Goal: Task Accomplishment & Management: Manage account settings

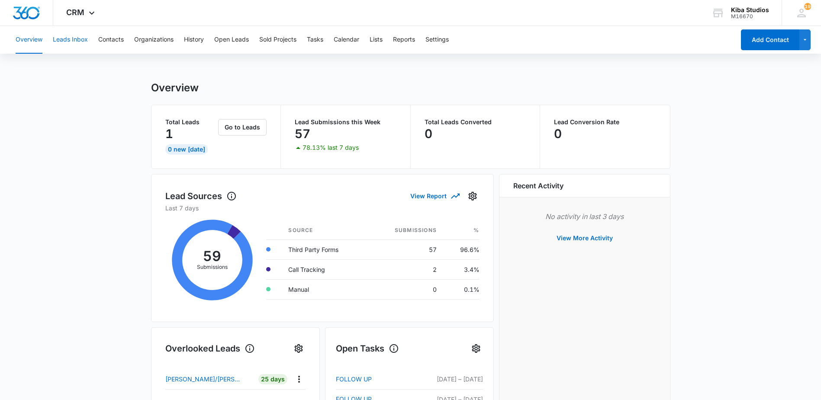
click at [74, 39] on button "Leads Inbox" at bounding box center [70, 40] width 35 height 28
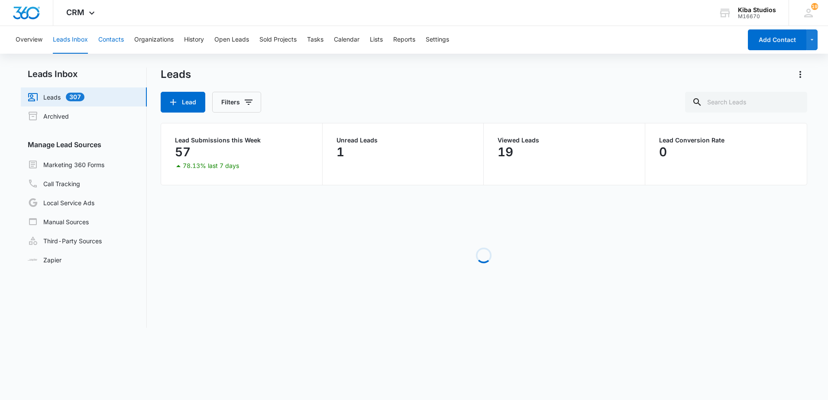
click at [107, 43] on button "Contacts" at bounding box center [111, 40] width 26 height 28
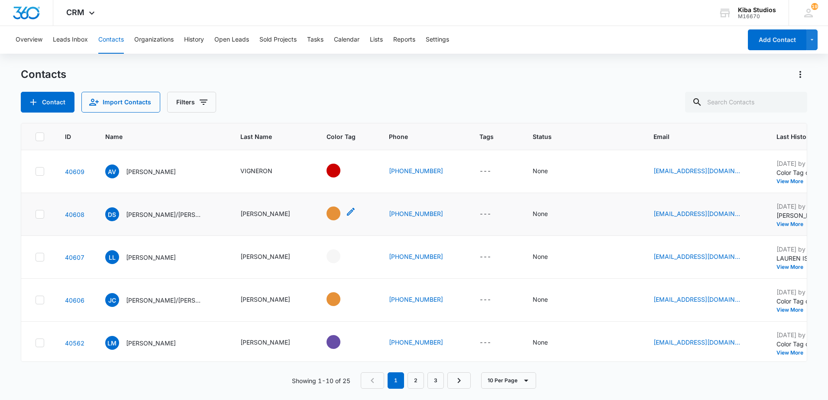
click at [327, 216] on div "- - Select to Edit Field" at bounding box center [334, 214] width 14 height 14
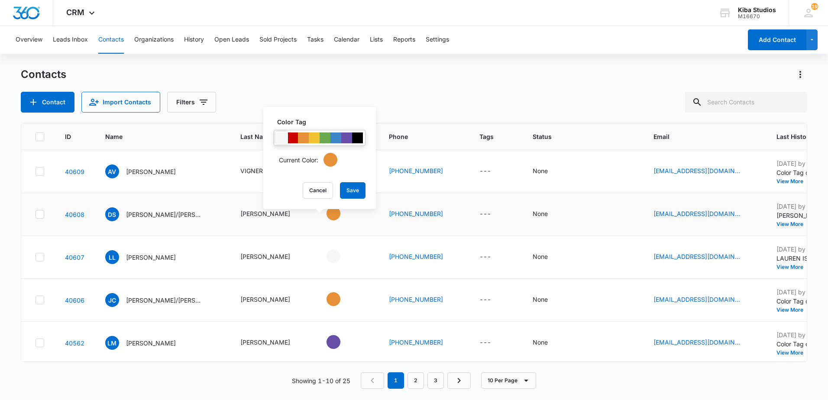
click at [279, 139] on div at bounding box center [281, 138] width 11 height 11
click at [359, 192] on button "Save" at bounding box center [353, 190] width 26 height 16
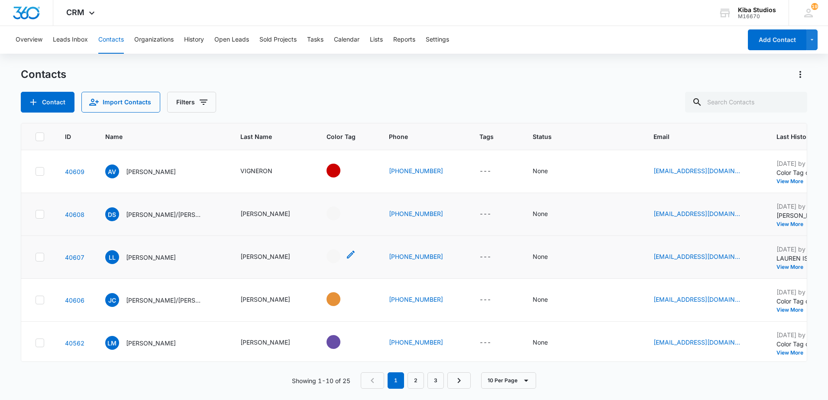
click at [327, 257] on div "- - Select to Edit Field" at bounding box center [334, 256] width 14 height 14
click at [303, 178] on div at bounding box center [303, 180] width 11 height 11
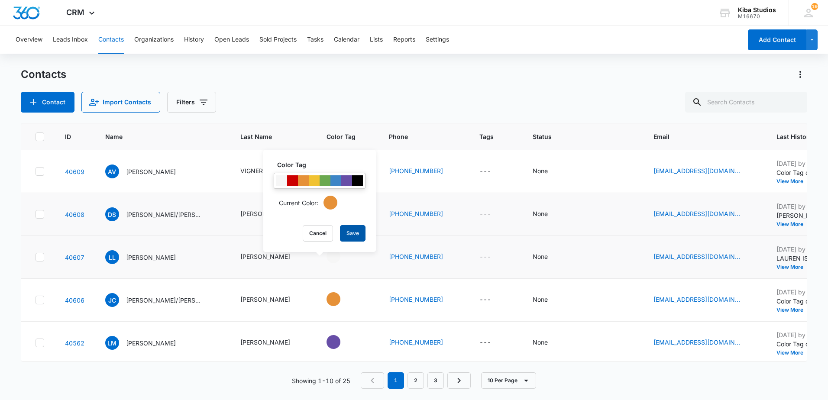
click at [349, 232] on button "Save" at bounding box center [353, 233] width 26 height 16
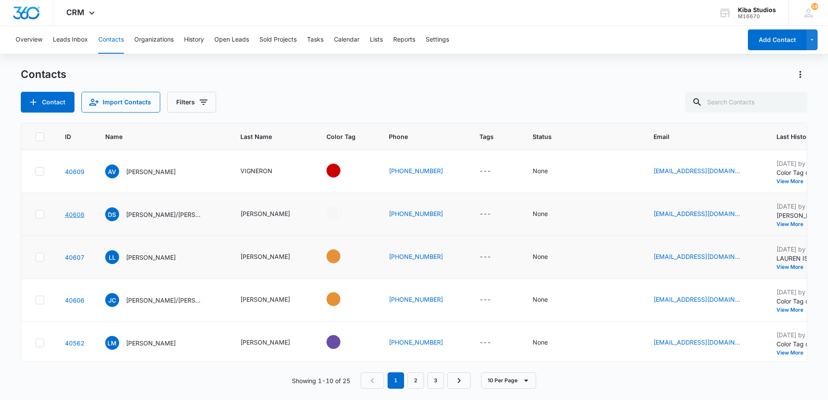
click at [71, 213] on link "40608" at bounding box center [74, 214] width 19 height 7
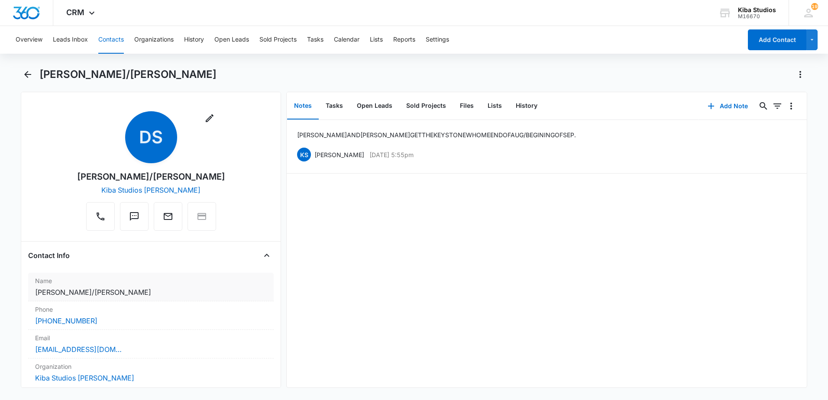
click at [120, 289] on dd "Cancel Save Changes [PERSON_NAME]/[PERSON_NAME]" at bounding box center [151, 292] width 232 height 10
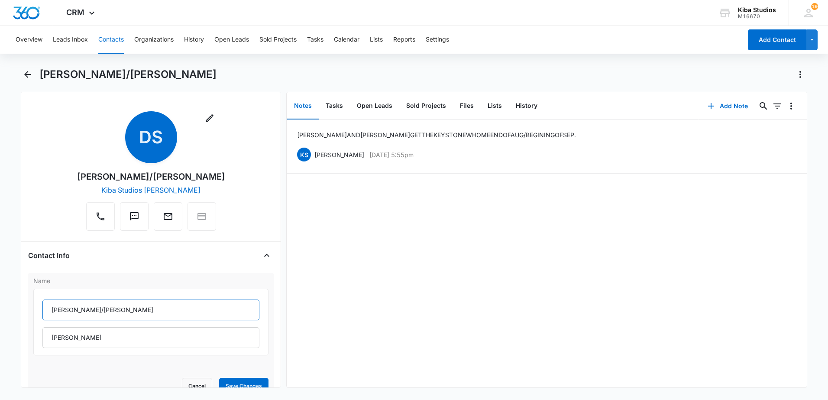
drag, startPoint x: 99, startPoint y: 310, endPoint x: 35, endPoint y: 312, distance: 64.5
click at [35, 312] on div "[PERSON_NAME]/[PERSON_NAME]" at bounding box center [150, 322] width 235 height 67
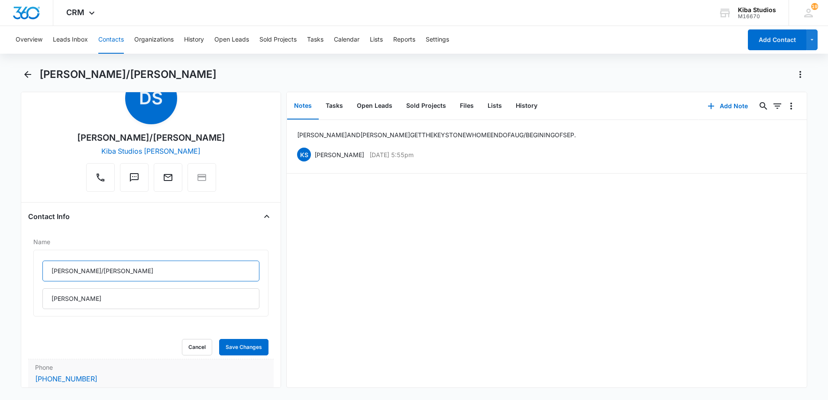
scroll to position [87, 0]
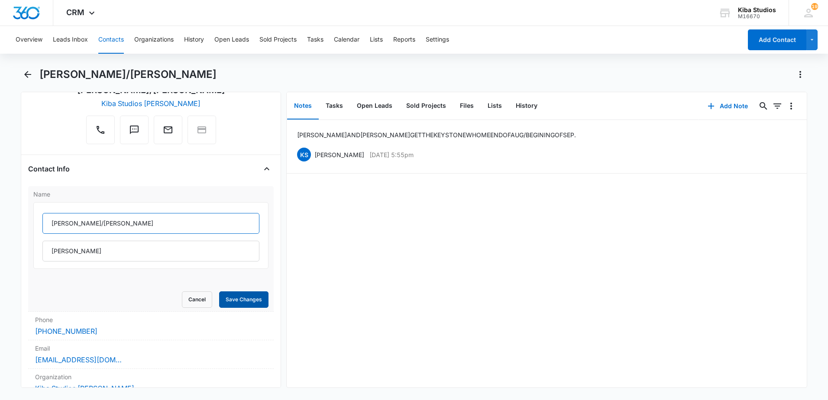
type input "[PERSON_NAME]/[PERSON_NAME]"
click at [232, 303] on button "Save Changes" at bounding box center [243, 299] width 49 height 16
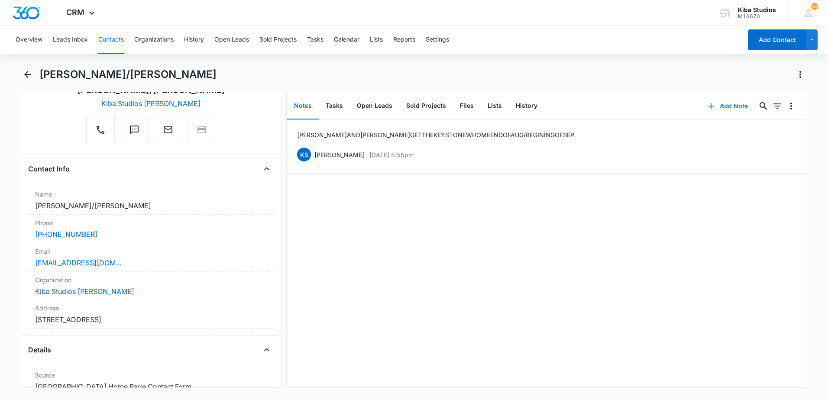
click at [411, 107] on button "Add Note" at bounding box center [728, 106] width 58 height 21
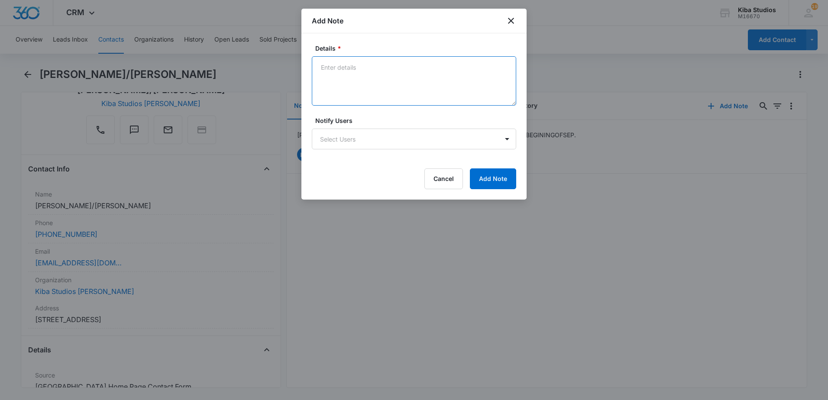
click at [352, 79] on textarea "Details *" at bounding box center [414, 80] width 204 height 49
type textarea "[PERSON_NAME]/[PERSON_NAME] CAME IN TO PURCHASE THE HARDWARE."
click at [411, 68] on textarea "[PERSON_NAME]/[PERSON_NAME] CAME IN TO PURCHASE THE HARDWARE." at bounding box center [414, 80] width 204 height 49
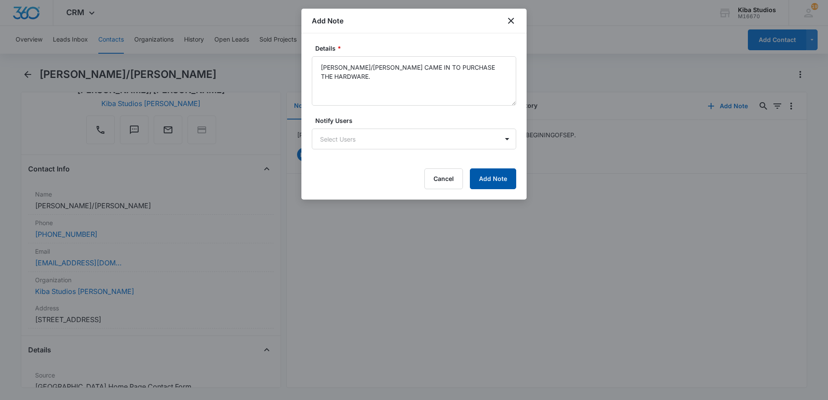
click at [411, 182] on button "Add Note" at bounding box center [493, 178] width 46 height 21
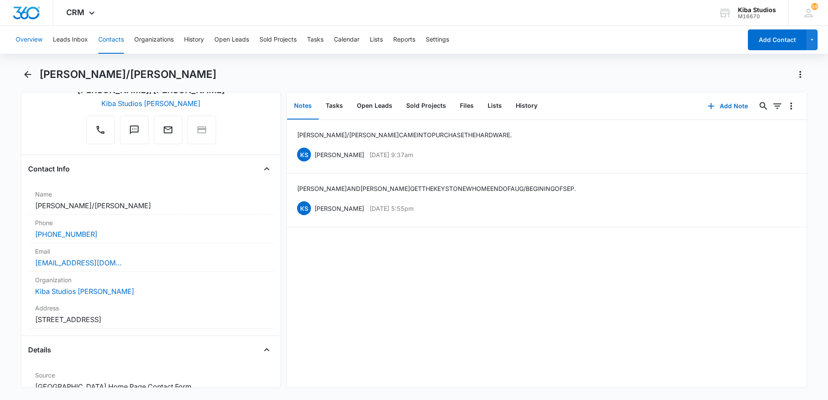
click at [18, 41] on button "Overview" at bounding box center [29, 40] width 27 height 28
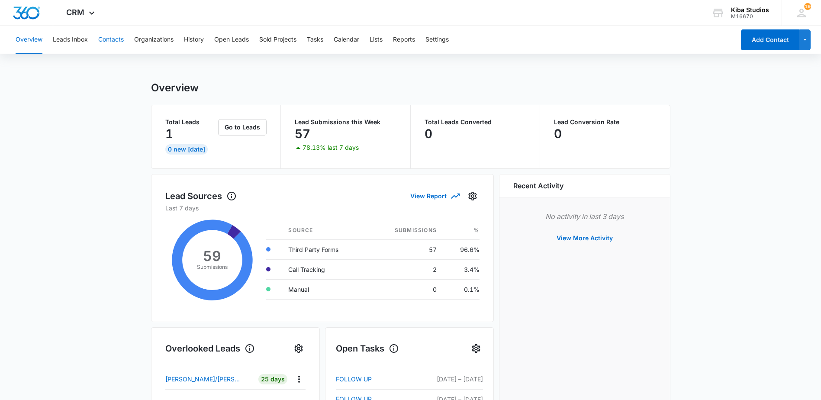
click at [103, 39] on button "Contacts" at bounding box center [111, 40] width 26 height 28
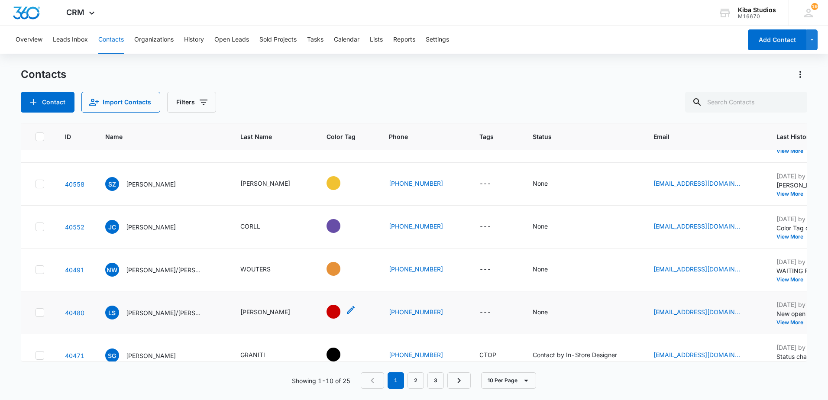
scroll to position [217, 0]
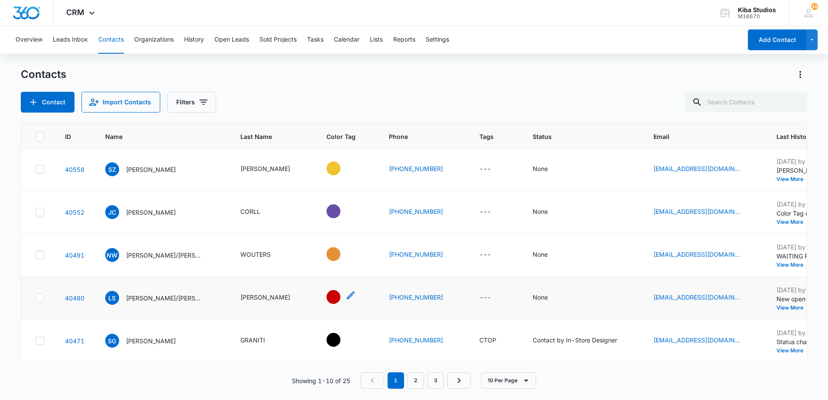
click at [327, 295] on div "- - Select to Edit Field" at bounding box center [334, 297] width 14 height 14
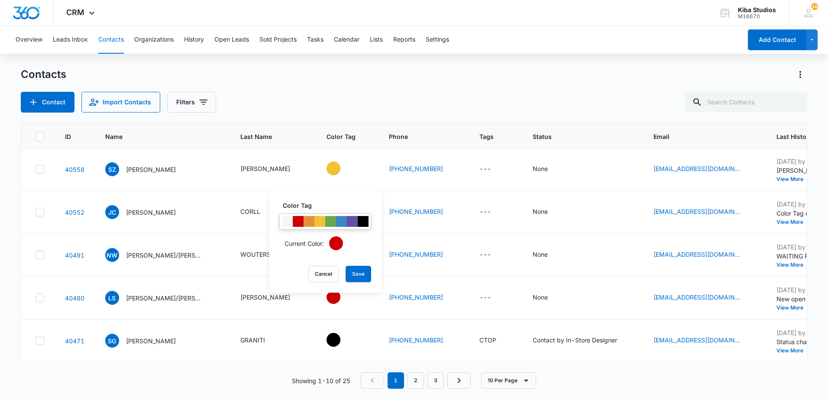
click at [16, 252] on main "Contacts Contact Import Contacts Filters ID Name Last Name Color Tag Phone Tags…" at bounding box center [414, 234] width 828 height 332
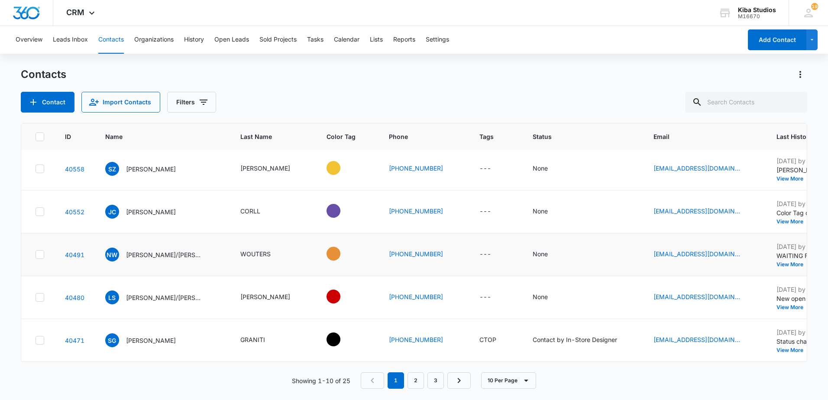
scroll to position [223, 0]
click at [411, 383] on link "2" at bounding box center [415, 380] width 16 height 16
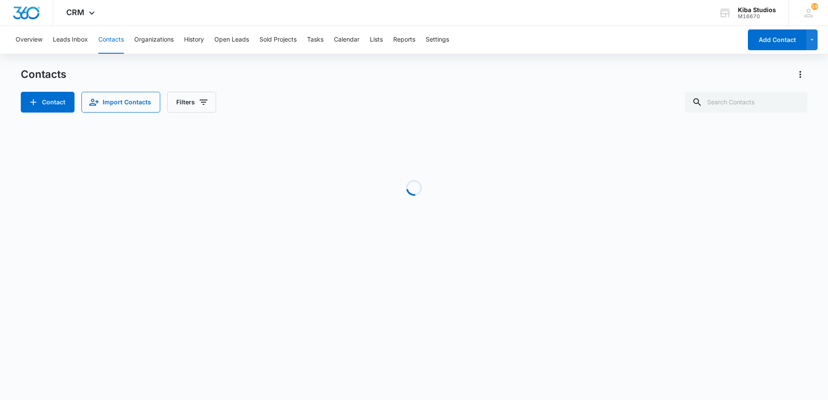
scroll to position [0, 0]
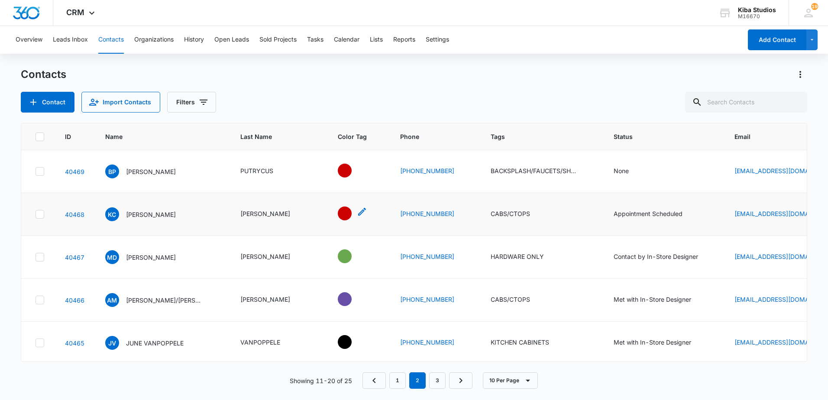
click at [338, 209] on div "- - Select to Edit Field" at bounding box center [345, 214] width 14 height 14
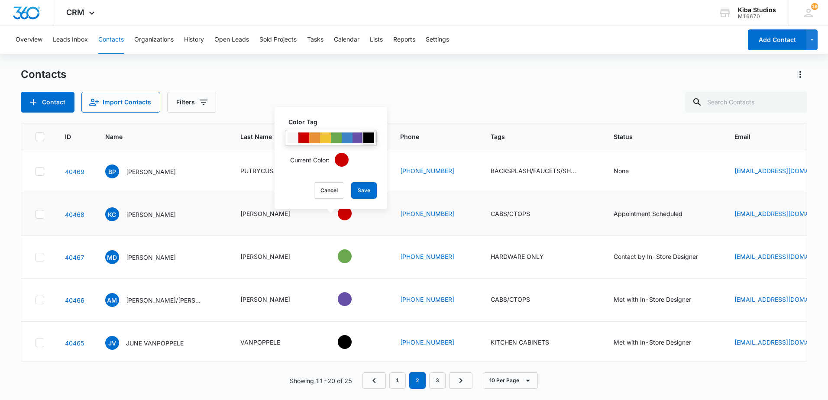
click at [367, 139] on div at bounding box center [368, 138] width 11 height 11
click at [364, 195] on button "Save" at bounding box center [364, 190] width 26 height 16
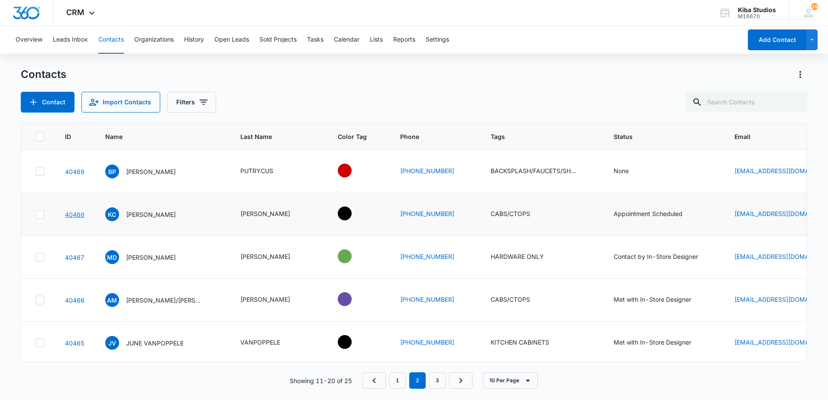
click at [76, 213] on link "40468" at bounding box center [74, 214] width 19 height 7
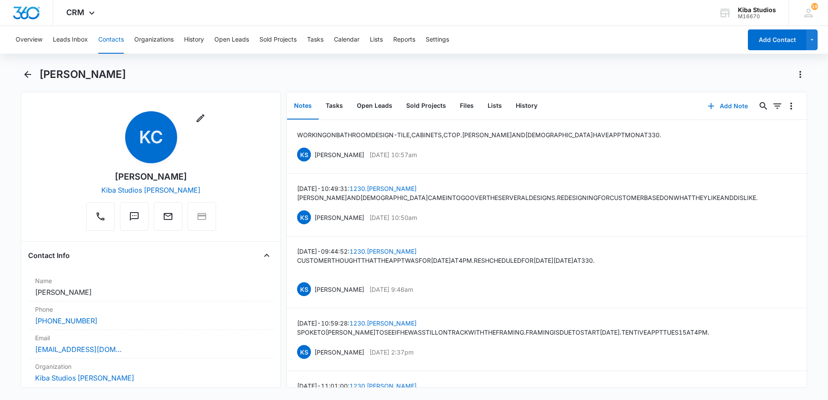
click at [411, 104] on button "Add Note" at bounding box center [728, 106] width 58 height 21
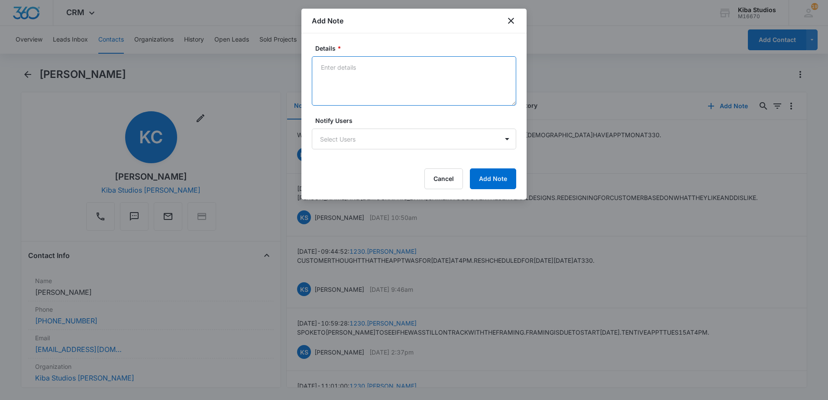
click at [356, 71] on textarea "Details *" at bounding box center [414, 80] width 204 height 49
type textarea "G"
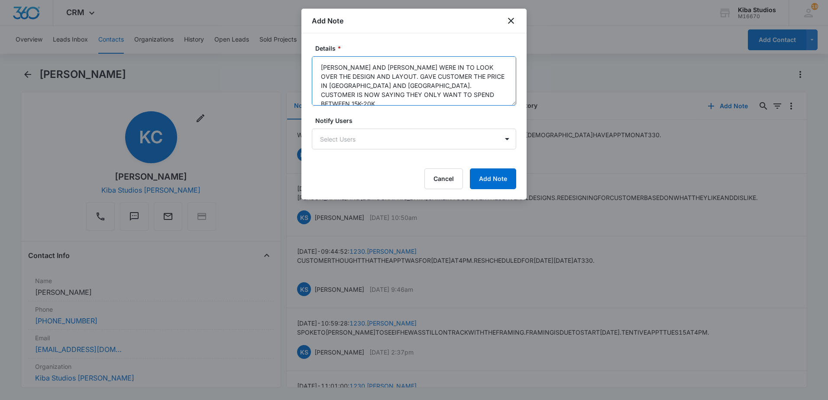
click at [411, 97] on textarea "[PERSON_NAME] AND [PERSON_NAME] WERE IN TO LOOK OVER THE DESIGN AND LAYOUT. GAV…" at bounding box center [414, 80] width 204 height 49
type textarea "[PERSON_NAME] AND [PERSON_NAME] WERE IN TO LOOK OVER THE DESIGN AND LAYOUT. GAV…"
click at [411, 180] on button "Add Note" at bounding box center [493, 178] width 46 height 21
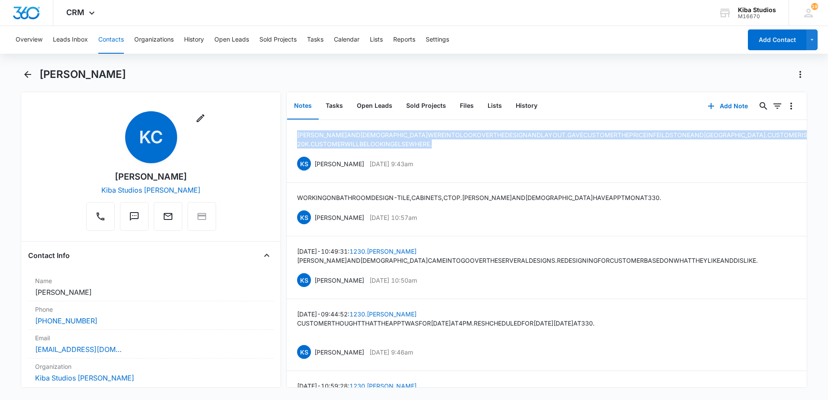
drag, startPoint x: 575, startPoint y: 145, endPoint x: 286, endPoint y: 135, distance: 289.4
click at [286, 135] on div "Remove KC [PERSON_NAME] Kiba Studios [PERSON_NAME] Contact Info Name Cancel Sav…" at bounding box center [414, 240] width 786 height 296
copy p "[PERSON_NAME] AND [PERSON_NAME] WERE IN TO LOOK OVER THE DESIGN AND LAYOUT. GAV…"
click at [411, 140] on p "[PERSON_NAME] AND [PERSON_NAME] WERE IN TO LOOK OVER THE DESIGN AND LAYOUT. GAV…" at bounding box center [633, 139] width 673 height 18
click at [411, 145] on p "[PERSON_NAME] AND [PERSON_NAME] WERE IN TO LOOK OVER THE DESIGN AND LAYOUT. GAV…" at bounding box center [633, 139] width 673 height 18
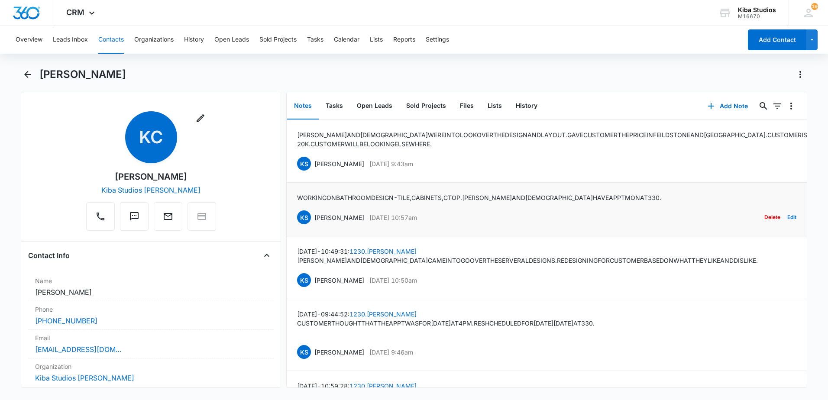
click at [411, 217] on div "KS [PERSON_NAME] [DATE] 10:57am Delete Edit" at bounding box center [546, 217] width 499 height 16
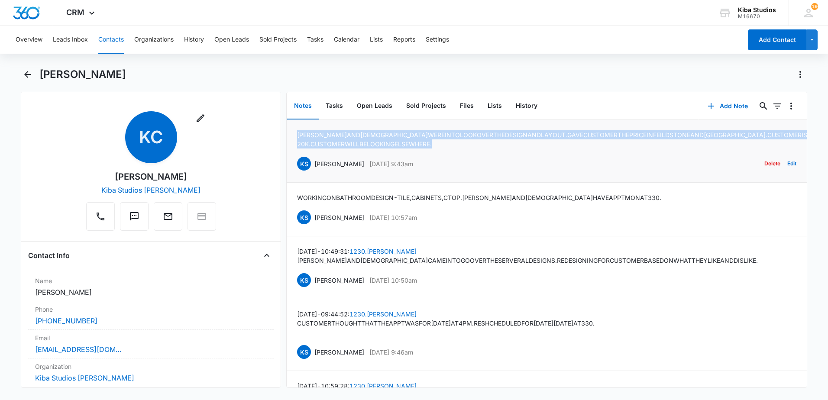
drag, startPoint x: 576, startPoint y: 146, endPoint x: 294, endPoint y: 137, distance: 282.0
click at [294, 137] on li "[PERSON_NAME] AND [PERSON_NAME] WERE IN TO LOOK OVER THE DESIGN AND LAYOUT. GAV…" at bounding box center [547, 151] width 520 height 63
copy p "[PERSON_NAME] AND [PERSON_NAME] WERE IN TO LOOK OVER THE DESIGN AND LAYOUT. GAV…"
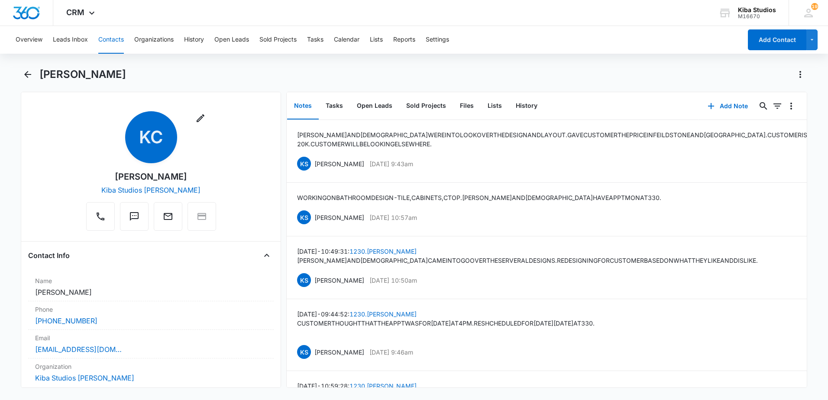
click at [224, 68] on div "[PERSON_NAME]" at bounding box center [423, 75] width 768 height 14
click at [104, 38] on button "Contacts" at bounding box center [111, 40] width 26 height 28
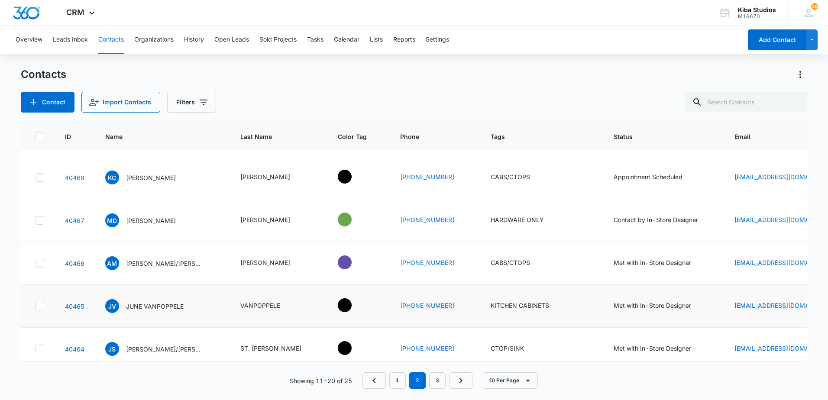
scroll to position [87, 0]
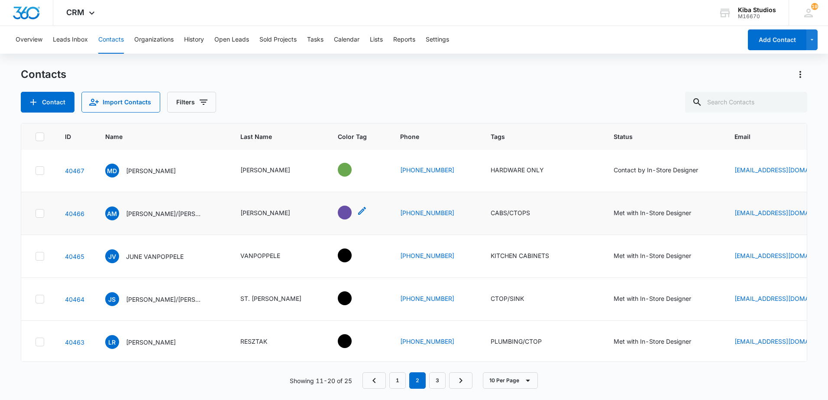
click at [338, 213] on div "- - Select to Edit Field" at bounding box center [345, 213] width 14 height 14
click at [74, 212] on link "40466" at bounding box center [74, 213] width 19 height 7
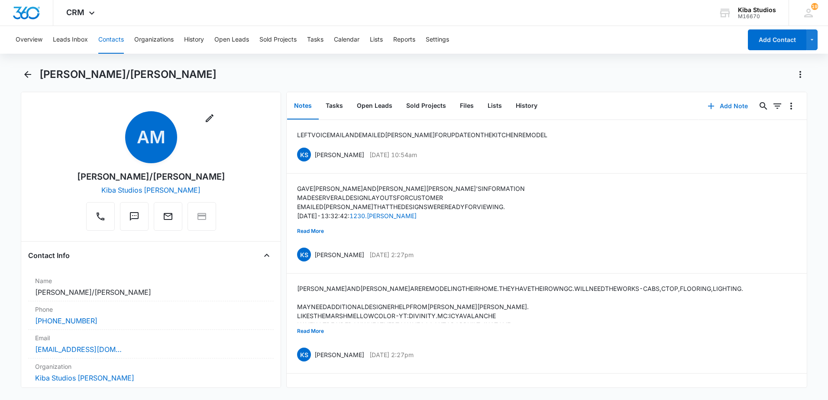
click at [411, 102] on button "Add Note" at bounding box center [728, 106] width 58 height 21
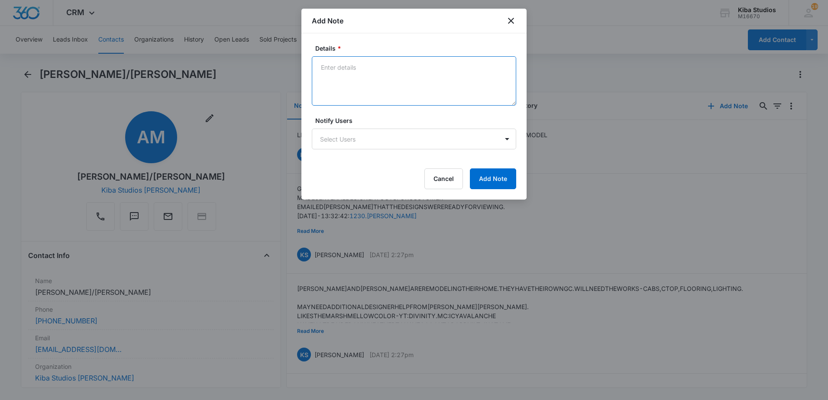
click at [354, 67] on textarea "Details *" at bounding box center [414, 80] width 204 height 49
click at [395, 63] on textarea "SPOKE TO [PERSON_NAME]." at bounding box center [414, 80] width 204 height 49
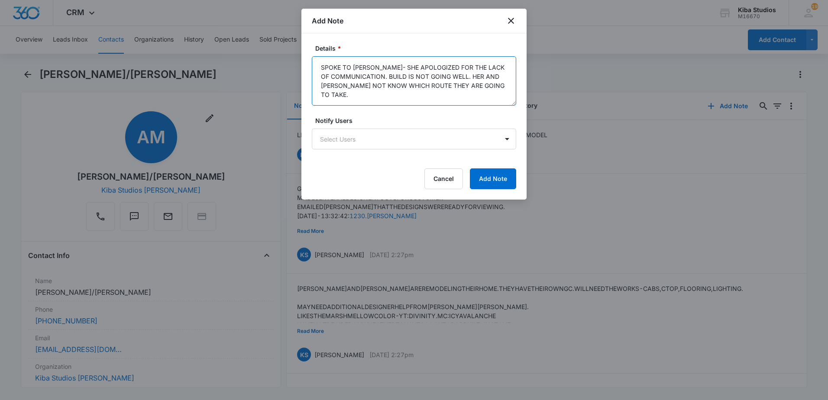
click at [408, 95] on textarea "SPOKE TO [PERSON_NAME]- SHE APOLOGIZED FOR THE LACK OF COMMUNICATION. BUILD IS …" at bounding box center [414, 80] width 204 height 49
drag, startPoint x: 491, startPoint y: 91, endPoint x: 320, endPoint y: 62, distance: 173.1
click at [320, 62] on textarea "SPOKE TO [PERSON_NAME]- SHE APOLOGIZED FOR THE LACK OF COMMUNICATION. BUILD IS …" at bounding box center [414, 80] width 204 height 49
type textarea "SPOKE TO [PERSON_NAME]- SHE APOLOGIZED FOR THE LACK OF COMMUNICATION. BUILD IS …"
click at [411, 175] on button "Add Note" at bounding box center [493, 178] width 46 height 21
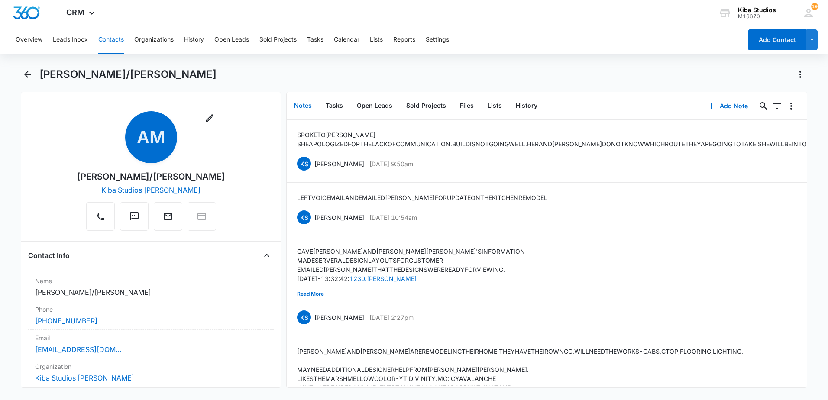
click at [220, 69] on div "[PERSON_NAME]/[PERSON_NAME]" at bounding box center [423, 75] width 768 height 14
click at [23, 73] on icon "Back" at bounding box center [28, 74] width 10 height 10
